Goal: Transaction & Acquisition: Purchase product/service

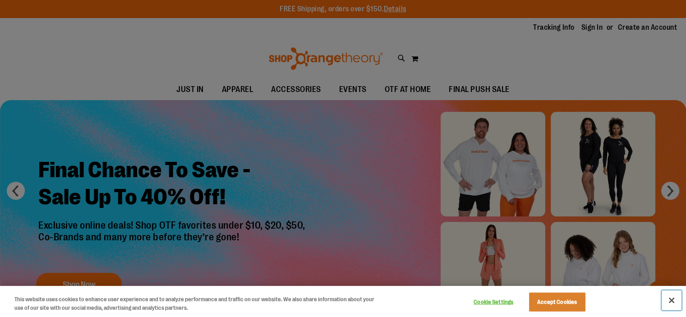
click at [672, 302] on button "Close" at bounding box center [672, 301] width 20 height 20
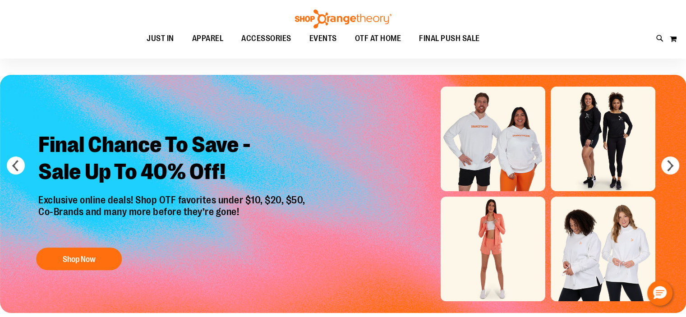
scroll to position [45, 0]
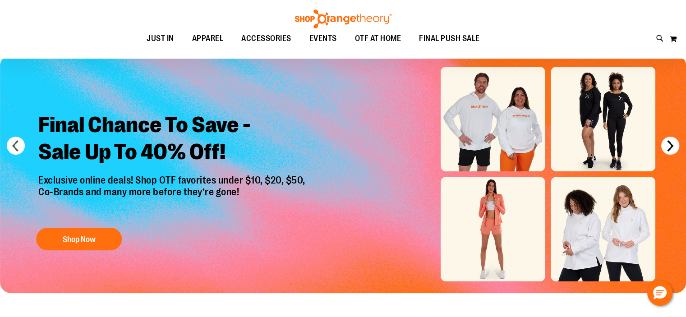
click at [670, 144] on button "next" at bounding box center [670, 146] width 18 height 18
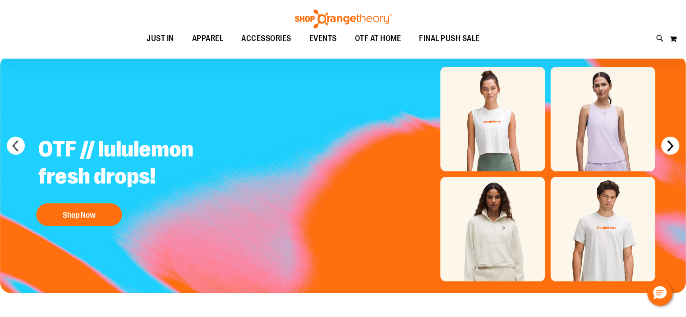
click at [671, 144] on button "next" at bounding box center [670, 146] width 18 height 18
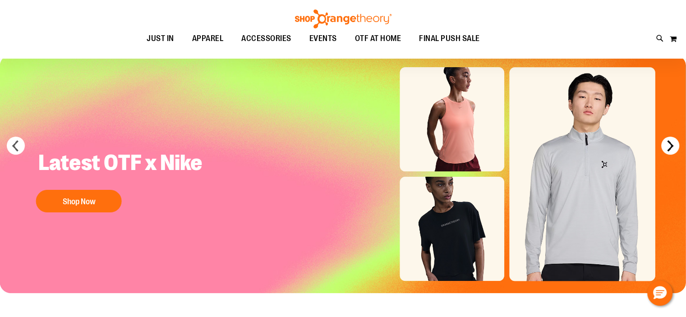
click at [670, 143] on button "next" at bounding box center [670, 146] width 18 height 18
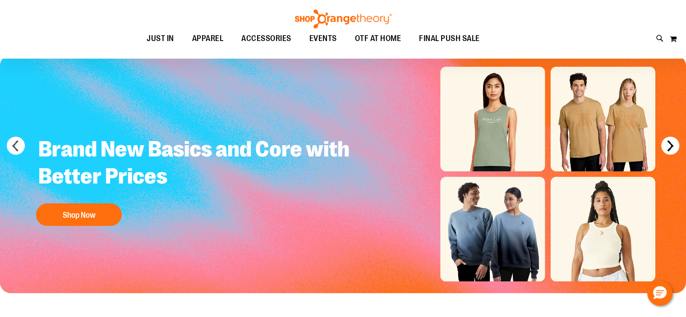
click at [669, 143] on button "next" at bounding box center [670, 146] width 18 height 18
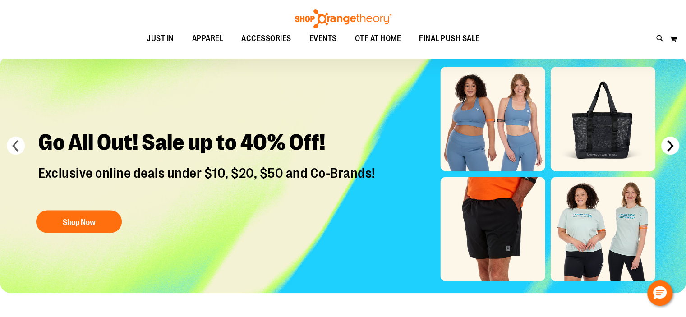
click at [668, 143] on button "next" at bounding box center [670, 146] width 18 height 18
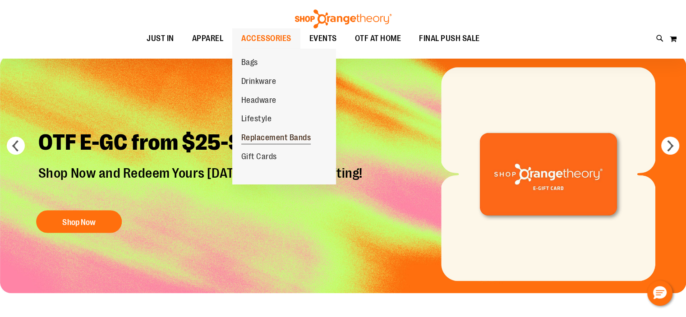
click at [267, 135] on span "Replacement Bands" at bounding box center [276, 138] width 70 height 11
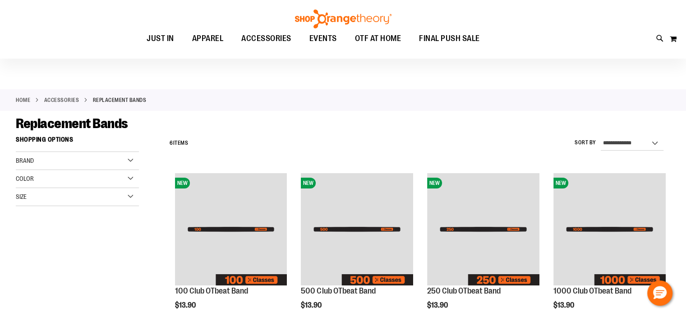
scroll to position [45, 0]
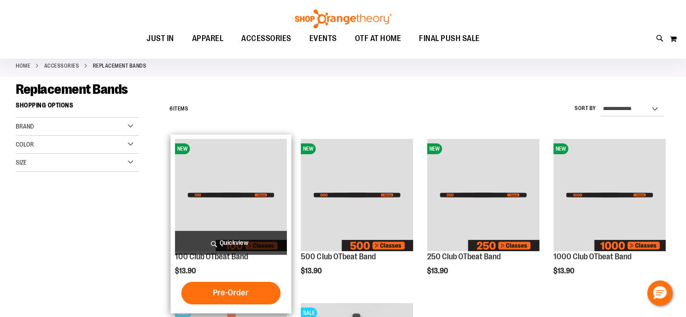
click at [245, 193] on img "product" at bounding box center [231, 195] width 112 height 112
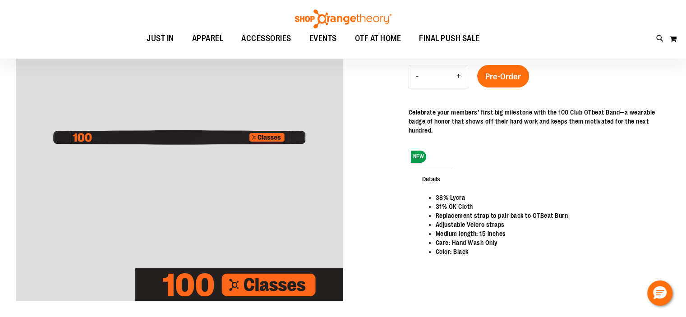
scroll to position [135, 0]
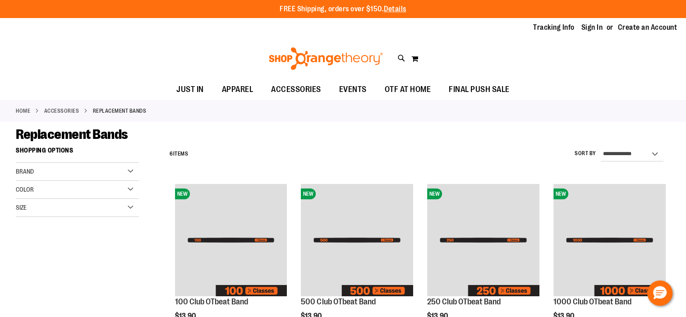
click at [69, 110] on link "ACCESSORIES" at bounding box center [61, 111] width 35 height 8
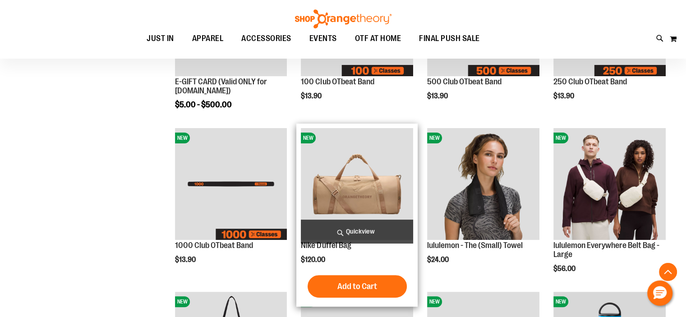
scroll to position [225, 0]
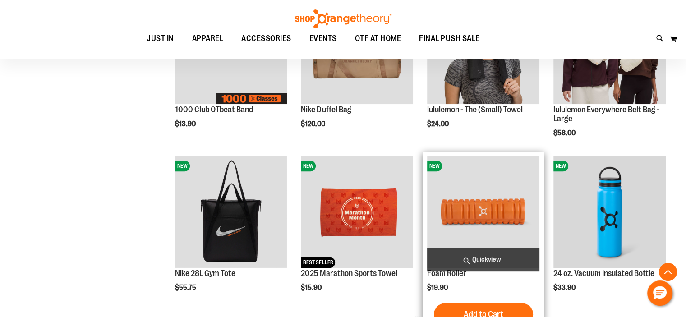
scroll to position [361, 0]
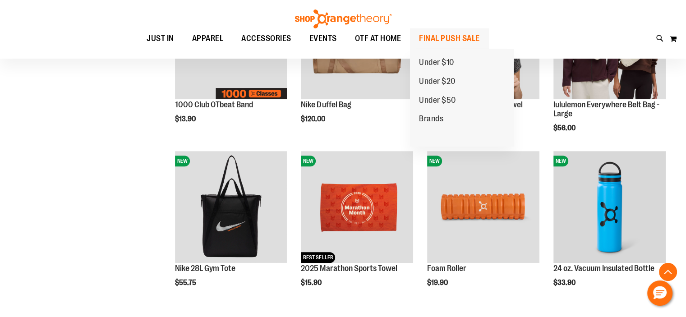
click at [437, 45] on span "FINAL PUSH SALE" at bounding box center [449, 38] width 61 height 20
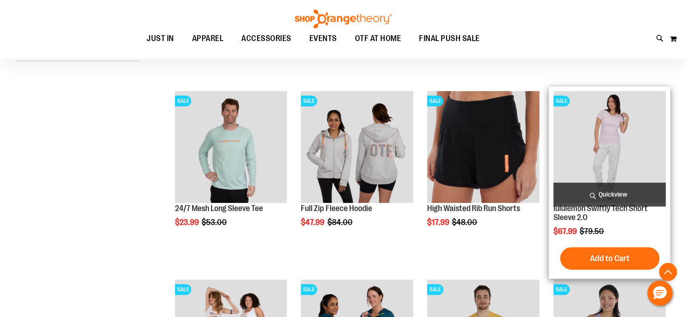
scroll to position [315, 0]
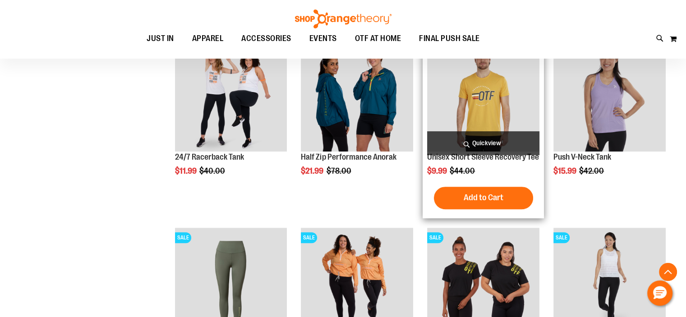
scroll to position [496, 0]
